Goal: Obtain resource: Obtain resource

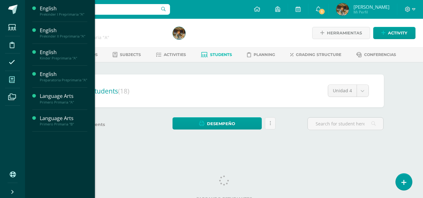
scroll to position [0, 0]
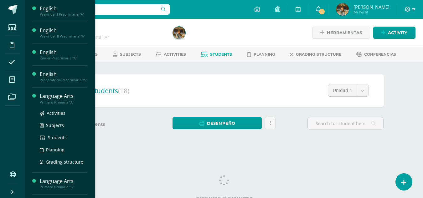
click at [44, 98] on div "Language Arts" at bounding box center [64, 96] width 48 height 7
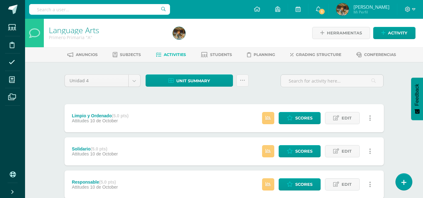
click at [260, 90] on div "Unidad 4 Unidad 1 Unidad 2 Unidad 3 Unidad 4 Unit summary Download as HTML Down…" at bounding box center [224, 83] width 324 height 18
click at [167, 56] on span "Activities" at bounding box center [175, 54] width 22 height 5
click at [241, 80] on icon at bounding box center [242, 80] width 5 height 5
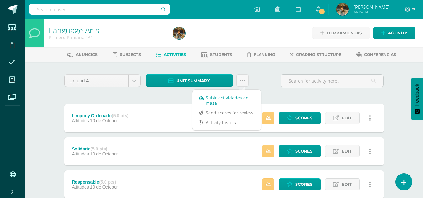
click at [222, 98] on link "Subir actividades en masa" at bounding box center [226, 100] width 69 height 15
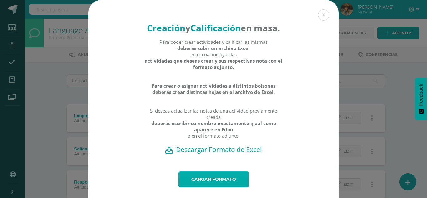
click at [217, 187] on link "Cargar formato" at bounding box center [214, 179] width 70 height 16
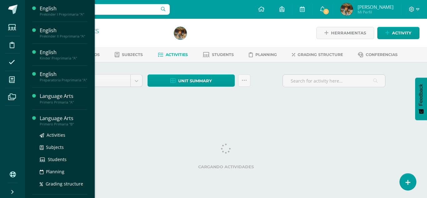
click at [48, 118] on div "Language Arts" at bounding box center [64, 118] width 48 height 7
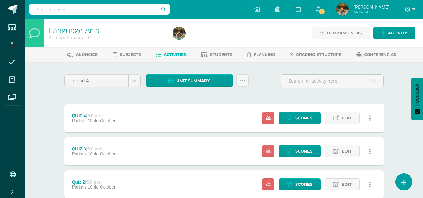
click at [168, 55] on span "Activities" at bounding box center [175, 54] width 22 height 5
click at [244, 84] on link at bounding box center [242, 80] width 12 height 12
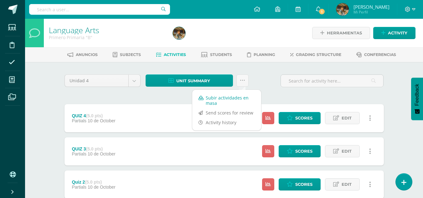
click at [229, 101] on link "Subir actividades en masa" at bounding box center [226, 100] width 69 height 15
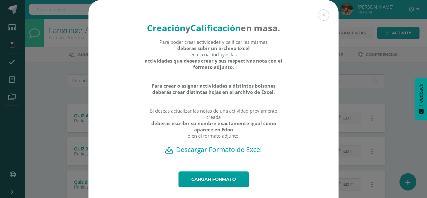
click at [228, 154] on h2 "Descargar Formato de Excel" at bounding box center [213, 149] width 228 height 9
click at [50, 97] on div "Creación y Calificación en masa. Para poder crear actividades y calificar las m…" at bounding box center [214, 105] width 422 height 211
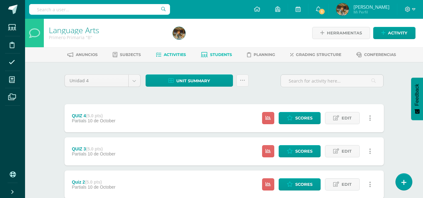
click at [222, 55] on span "Students" at bounding box center [221, 54] width 22 height 5
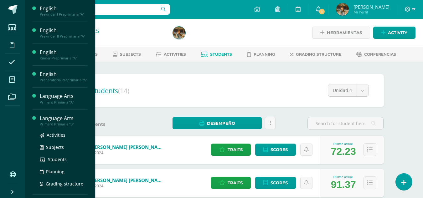
click at [53, 122] on div "Primero Primaria "B"" at bounding box center [64, 124] width 48 height 4
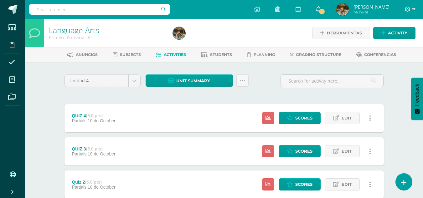
click at [166, 55] on span "Activities" at bounding box center [175, 54] width 22 height 5
click at [243, 80] on icon at bounding box center [242, 80] width 5 height 5
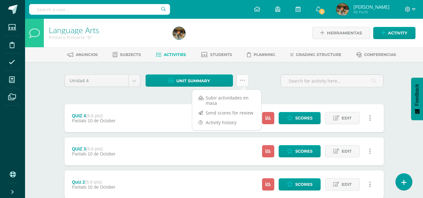
click at [243, 80] on icon at bounding box center [242, 80] width 5 height 5
click at [225, 99] on link "Subir actividades en masa" at bounding box center [226, 100] width 69 height 15
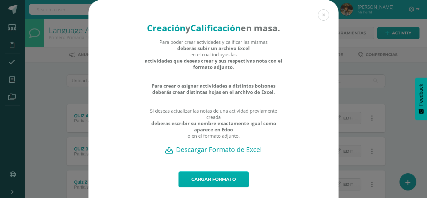
click at [207, 187] on link "Cargar formato" at bounding box center [214, 179] width 70 height 16
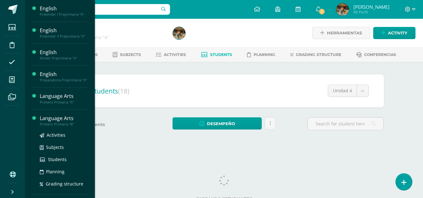
click at [46, 117] on div "Language Arts" at bounding box center [64, 118] width 48 height 7
click at [48, 117] on div "Language Arts" at bounding box center [64, 118] width 48 height 7
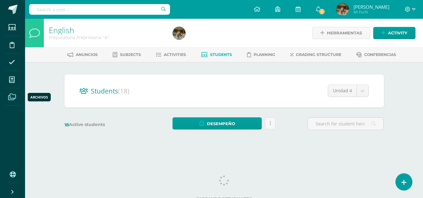
click at [12, 97] on icon at bounding box center [12, 97] width 8 height 6
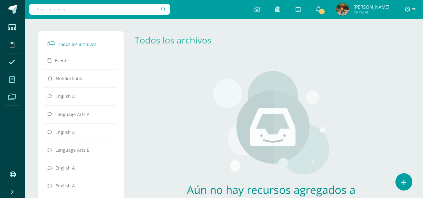
click at [11, 82] on icon at bounding box center [12, 80] width 6 height 6
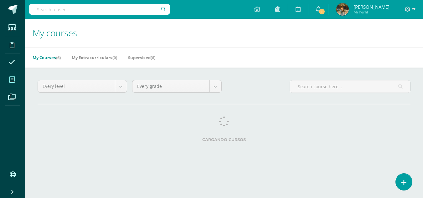
click at [11, 82] on icon at bounding box center [12, 80] width 6 height 6
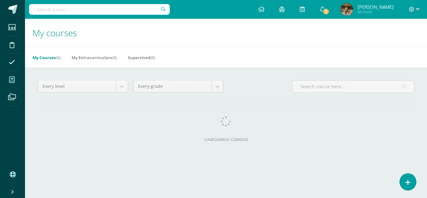
click at [15, 84] on span at bounding box center [12, 80] width 14 height 14
click at [13, 82] on icon at bounding box center [12, 80] width 6 height 6
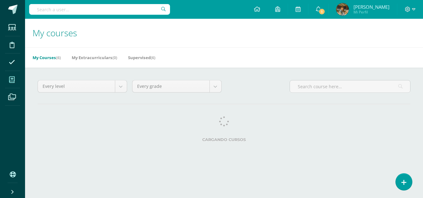
click at [10, 79] on icon at bounding box center [12, 80] width 6 height 6
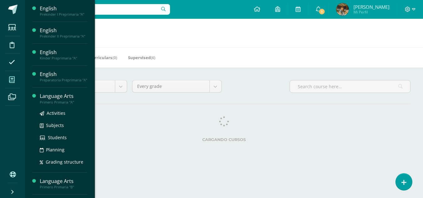
click at [45, 100] on div "Primero Primaria "A"" at bounding box center [64, 102] width 48 height 4
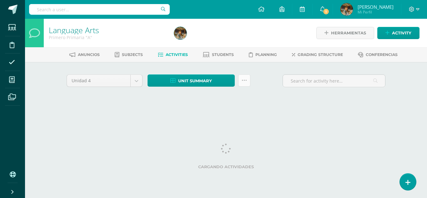
click at [242, 81] on icon at bounding box center [244, 80] width 5 height 5
click at [244, 84] on link at bounding box center [244, 80] width 12 height 12
click at [243, 80] on icon at bounding box center [244, 80] width 5 height 5
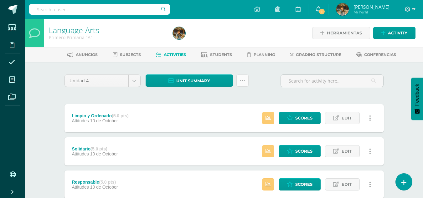
click at [242, 82] on icon at bounding box center [242, 80] width 5 height 5
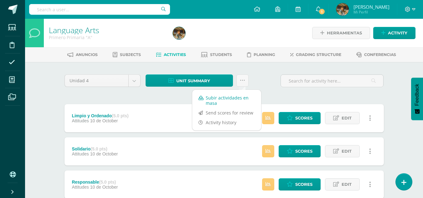
click at [232, 99] on link "Subir actividades en masa" at bounding box center [226, 100] width 69 height 15
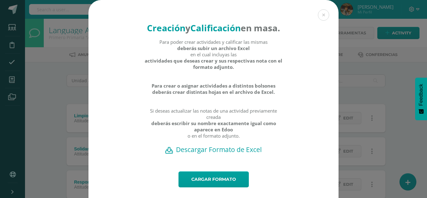
click at [195, 154] on h2 "Descargar Formato de Excel" at bounding box center [213, 149] width 228 height 9
click at [322, 19] on button at bounding box center [323, 14] width 11 height 11
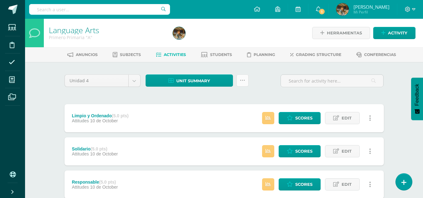
click at [244, 80] on icon at bounding box center [242, 80] width 5 height 5
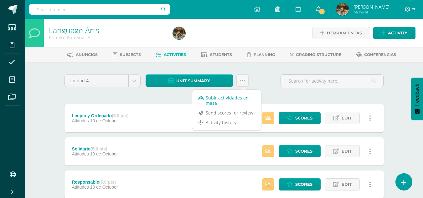
click at [226, 98] on link "Subir actividades en masa" at bounding box center [226, 100] width 69 height 15
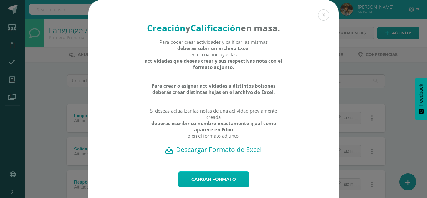
click at [210, 187] on link "Cargar formato" at bounding box center [214, 179] width 70 height 16
click at [392, 13] on div "Creación y Calificación en masa. Para poder crear actividades y calificar las m…" at bounding box center [214, 105] width 422 height 211
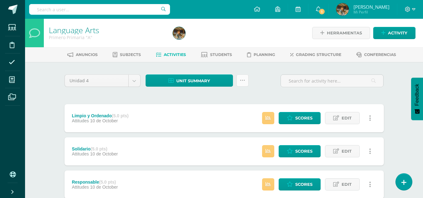
click at [244, 78] on icon at bounding box center [242, 80] width 5 height 5
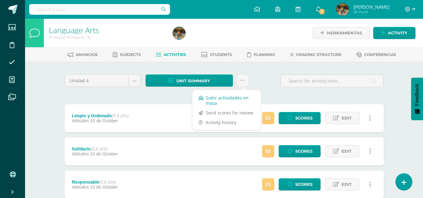
click at [217, 99] on link "Subir actividades en masa" at bounding box center [226, 100] width 69 height 15
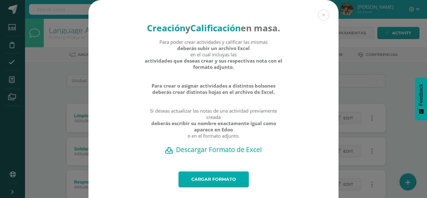
click at [206, 187] on link "Cargar formato" at bounding box center [214, 179] width 70 height 16
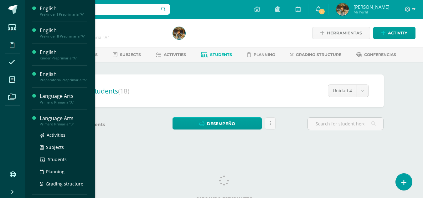
click at [60, 119] on div "Language Arts" at bounding box center [64, 118] width 48 height 7
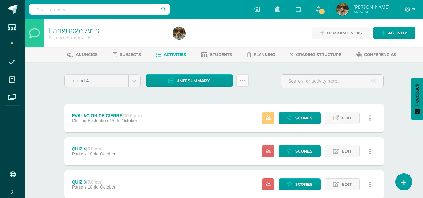
click at [242, 82] on icon at bounding box center [242, 80] width 5 height 5
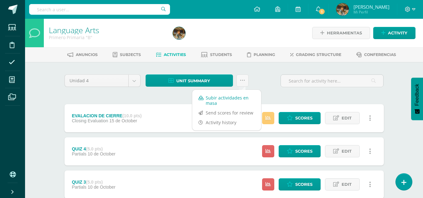
click at [224, 99] on link "Subir actividades en masa" at bounding box center [226, 100] width 69 height 15
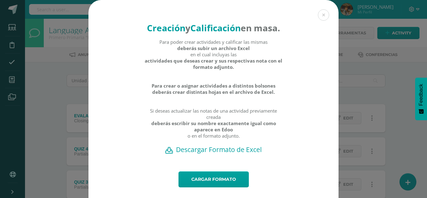
click at [202, 154] on h2 "Descargar Formato de Excel" at bounding box center [213, 149] width 228 height 9
click at [322, 14] on button at bounding box center [323, 14] width 11 height 11
